Goal: Information Seeking & Learning: Learn about a topic

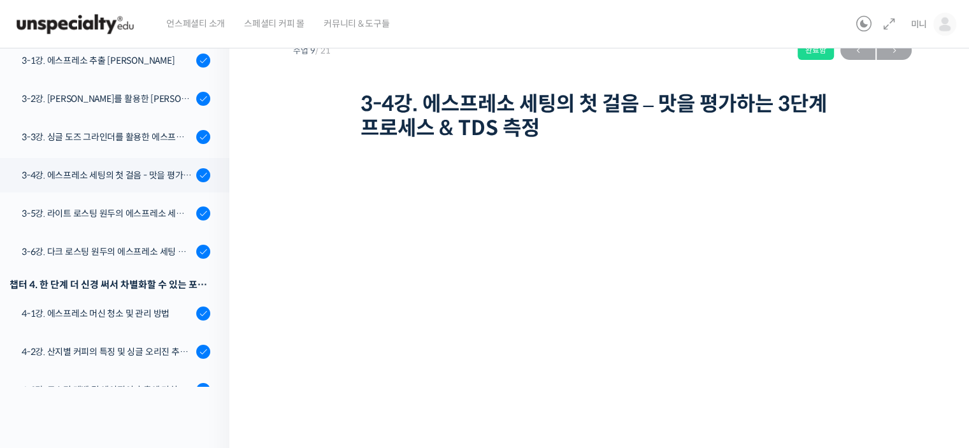
scroll to position [115, 0]
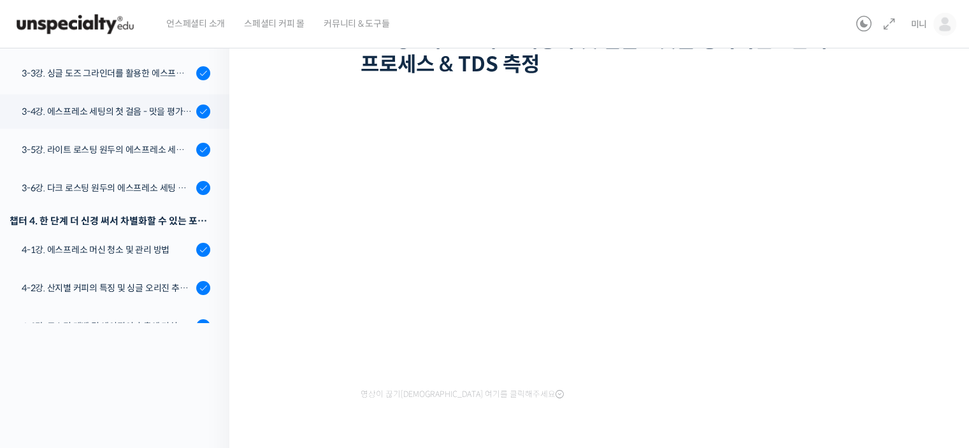
click at [331, 350] on div "세계대회 준우승 [PERSON_NAME]에게 배우는 에스프레소, 기초부터 응용까지 3-4강. 에스프레소 세팅의 첫 걸음 – 맛을 평가하는 3단…" at bounding box center [602, 202] width 618 height 519
click at [306, 348] on div "세계대회 준우승 [PERSON_NAME]에게 배우는 에스프레소, 기초부터 응용까지 3-4강. 에스프레소 세팅의 첫 걸음 – 맛을 평가하는 3단…" at bounding box center [602, 202] width 618 height 519
click at [899, 367] on div "세계대회 준우승 [PERSON_NAME]에게 배우는 에스프레소, 기초부터 응용까지 3-4강. 에스프레소 세팅의 첫 걸음 – 맛을 평가하는 3단…" at bounding box center [602, 202] width 618 height 519
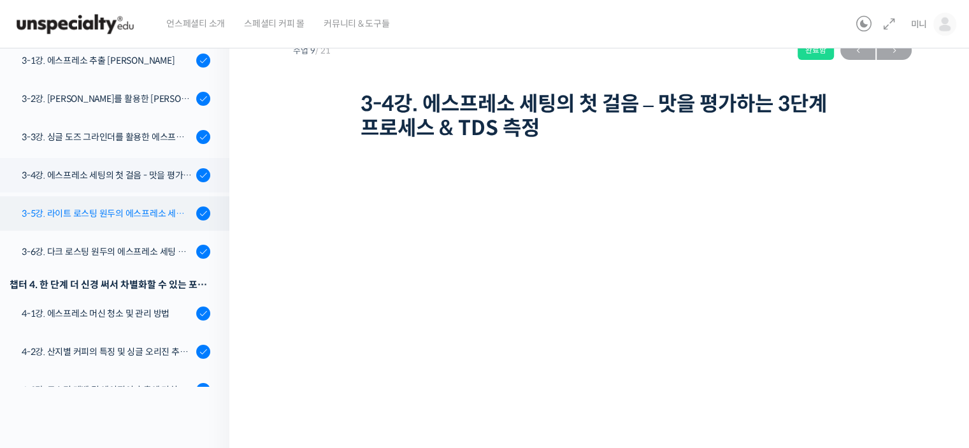
click at [146, 206] on div "3-5강. 라이트 로스팅 원두의 에스프레소 세팅 방법" at bounding box center [107, 213] width 171 height 14
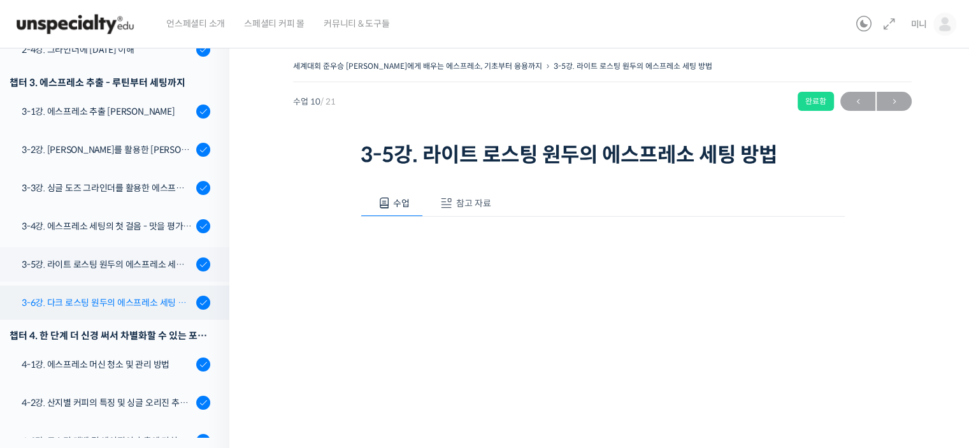
scroll to position [589, 0]
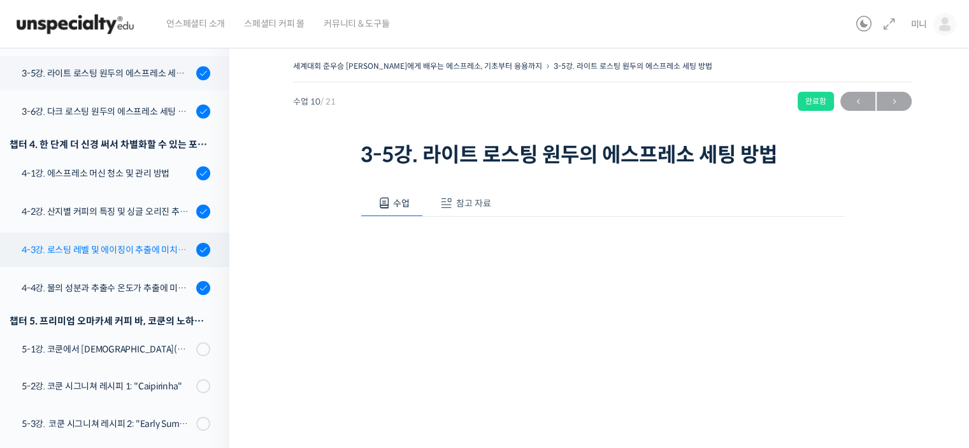
click at [117, 236] on link "4-3강. 로스팅 레벨 및 에이징이 추출에 미치는 영향" at bounding box center [112, 249] width 236 height 34
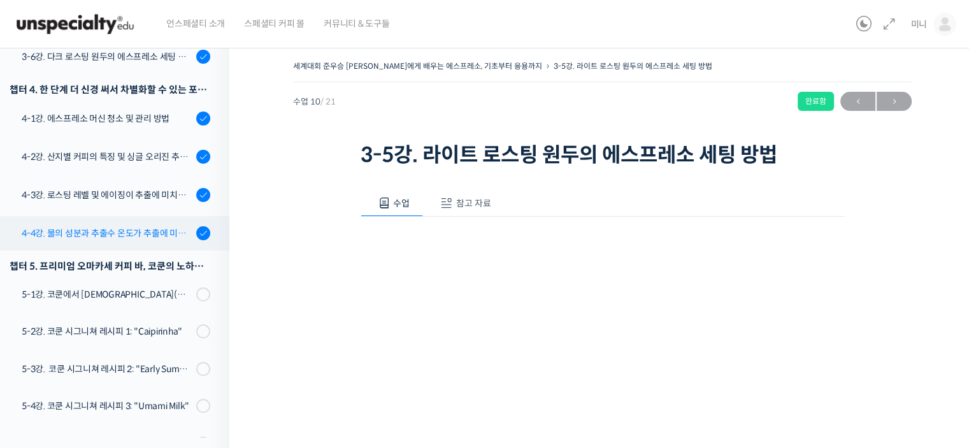
scroll to position [716, 0]
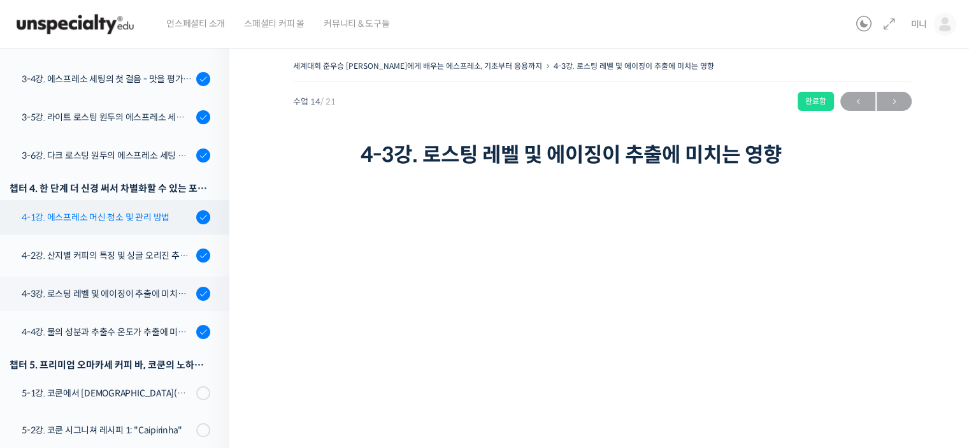
scroll to position [525, 0]
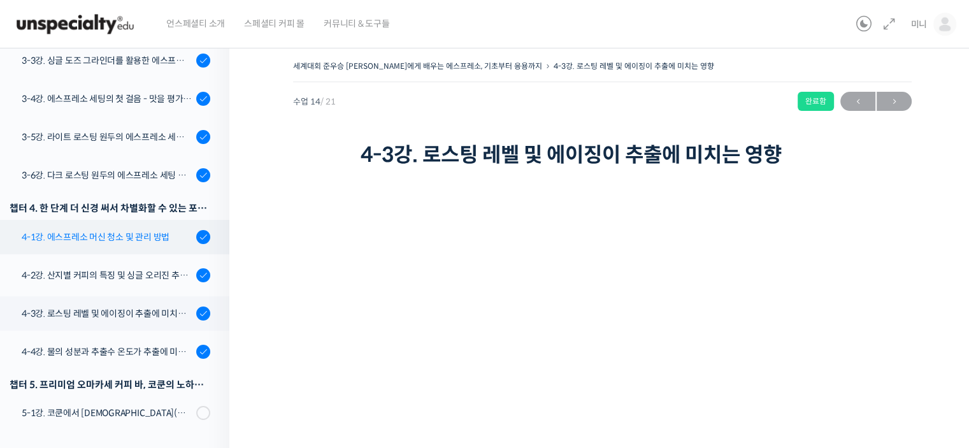
click at [150, 158] on link "3-6강. 다크 로스팅 원두의 에스프레소 세팅 방법" at bounding box center [112, 175] width 236 height 34
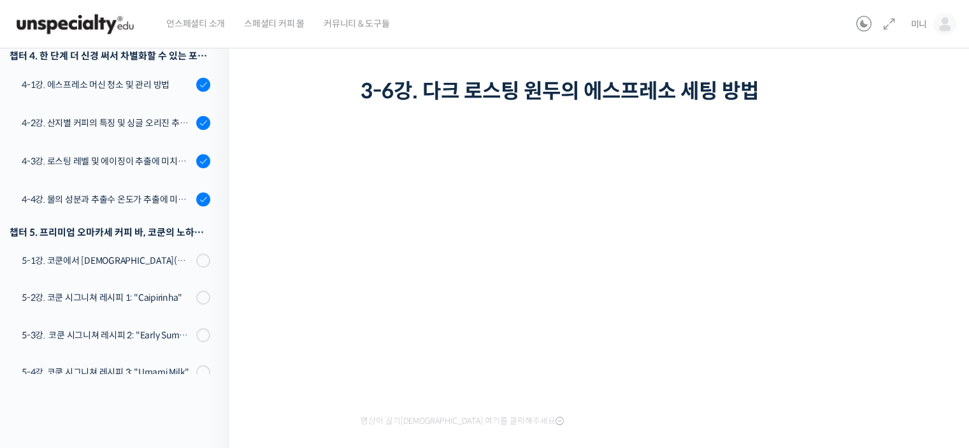
scroll to position [26, 0]
